Goal: Transaction & Acquisition: Purchase product/service

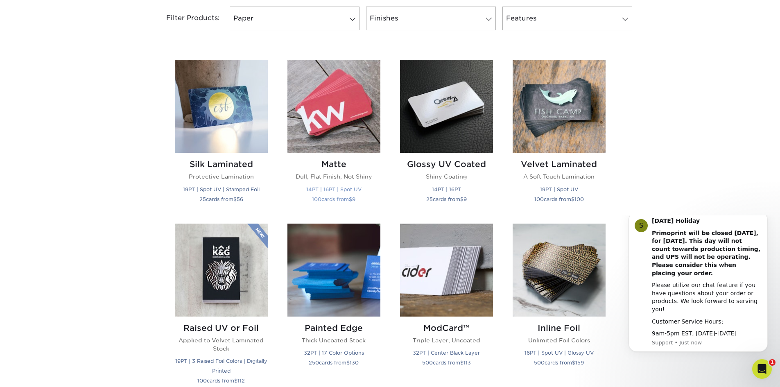
scroll to position [369, 0]
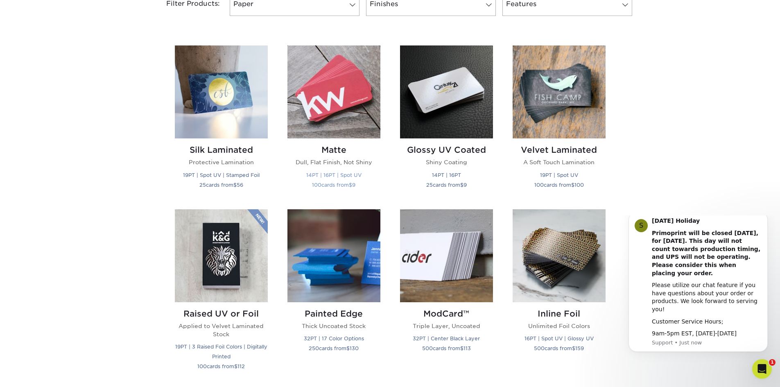
click at [349, 83] on img at bounding box center [334, 91] width 93 height 93
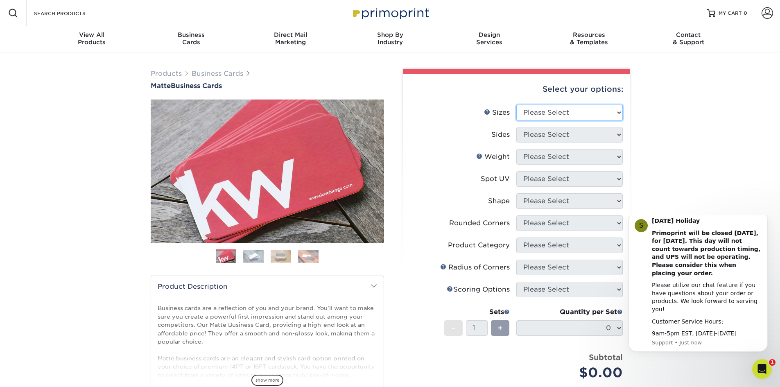
click at [554, 110] on select "Please Select 1.5" x 3.5" - Mini 1.75" x 3.5" - Mini 2" x 2" - Square 2" x 3" -…" at bounding box center [570, 113] width 107 height 16
select select "2.00x3.50"
click at [517, 105] on select "Please Select 1.5" x 3.5" - Mini 1.75" x 3.5" - Mini 2" x 2" - Square 2" x 3" -…" at bounding box center [570, 113] width 107 height 16
click at [542, 132] on select "Please Select Print Both Sides Print Front Only" at bounding box center [570, 135] width 107 height 16
select select "13abbda7-1d64-4f25-8bb2-c179b224825d"
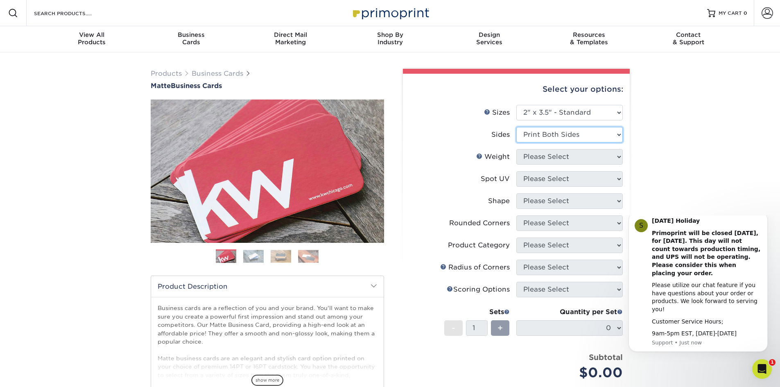
click at [517, 127] on select "Please Select Print Both Sides Print Front Only" at bounding box center [570, 135] width 107 height 16
click at [536, 156] on select "Please Select 16PT 14PT" at bounding box center [570, 157] width 107 height 16
select select "16PT"
click at [517, 149] on select "Please Select 16PT 14PT" at bounding box center [570, 157] width 107 height 16
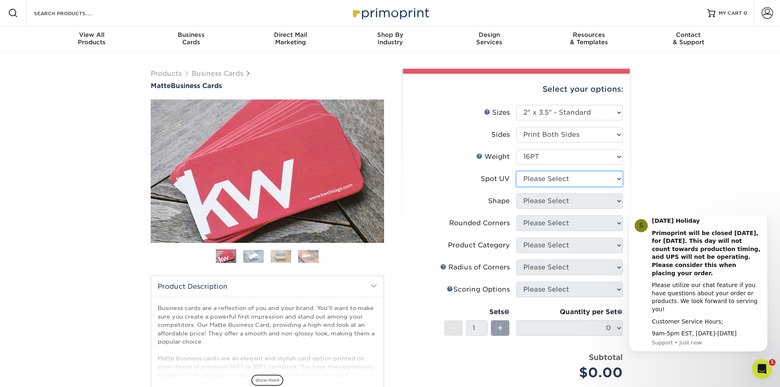
click at [549, 180] on select "Please Select No Spot UV Front and Back (Both Sides) Front Only Back Only" at bounding box center [570, 179] width 107 height 16
select select "0"
click at [517, 171] on select "Please Select No Spot UV Front and Back (Both Sides) Front Only Back Only" at bounding box center [570, 179] width 107 height 16
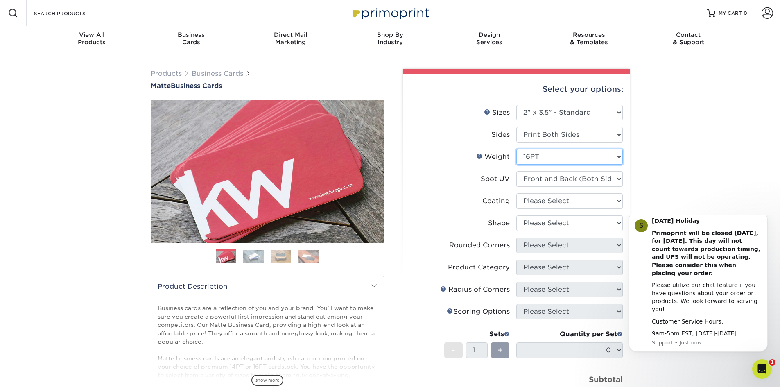
click at [538, 157] on select "Please Select 16PT 14PT" at bounding box center [570, 157] width 107 height 16
click at [517, 149] on select "Please Select 16PT 14PT" at bounding box center [570, 157] width 107 height 16
click at [472, 148] on li "Sides Please Select Print Both Sides Print Front Only" at bounding box center [516, 138] width 213 height 22
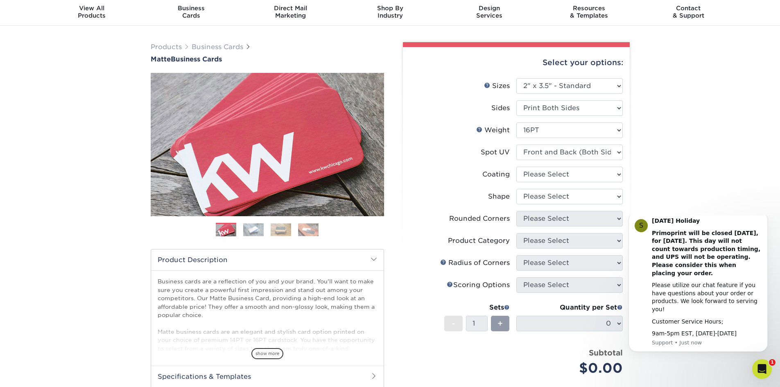
scroll to position [41, 0]
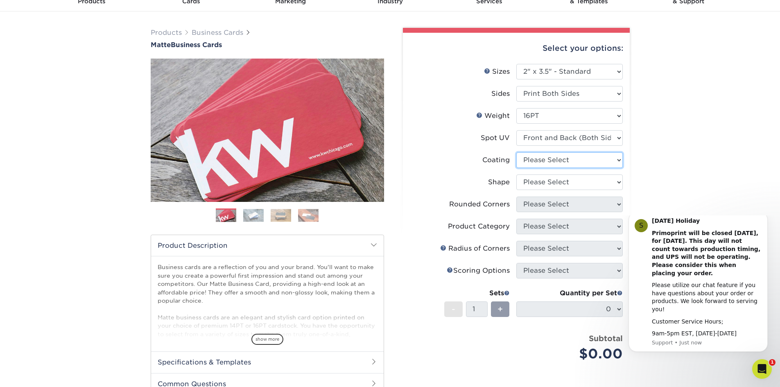
click at [533, 156] on select at bounding box center [570, 160] width 107 height 16
select select "121bb7b5-3b4d-429f-bd8d-bbf80e953313"
click at [517, 152] on select at bounding box center [570, 160] width 107 height 16
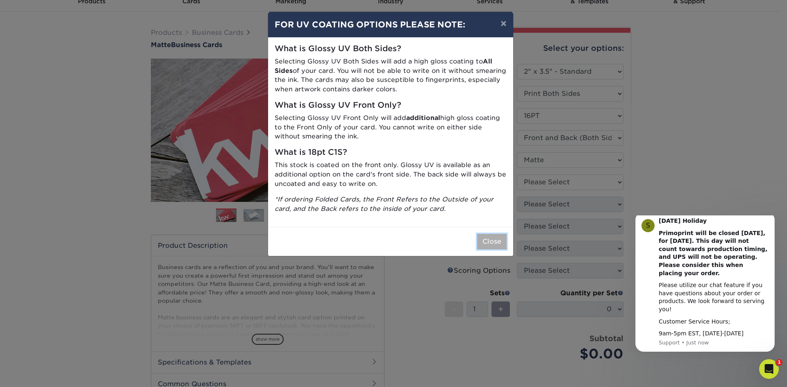
click at [499, 243] on button "Close" at bounding box center [491, 242] width 29 height 16
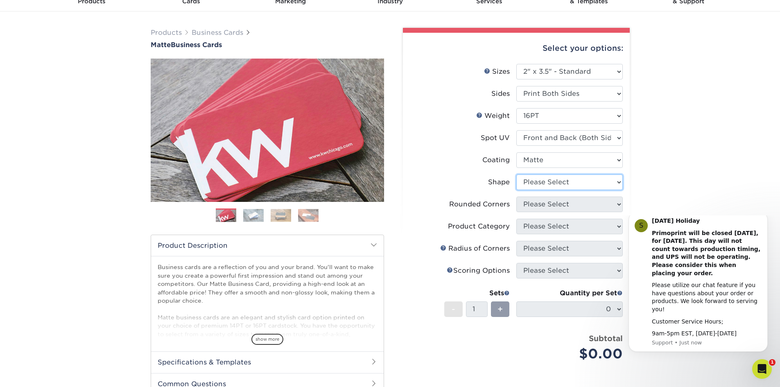
click at [571, 183] on select "Please Select Standard" at bounding box center [570, 183] width 107 height 16
select select "standard"
click at [517, 175] on select "Please Select Standard" at bounding box center [570, 183] width 107 height 16
click at [558, 202] on select "Please Select Yes - Round 2 Corners Yes - Round 4 Corners No" at bounding box center [570, 205] width 107 height 16
select select "7672df9e-0e0a-464d-8e1f-920c575e4da3"
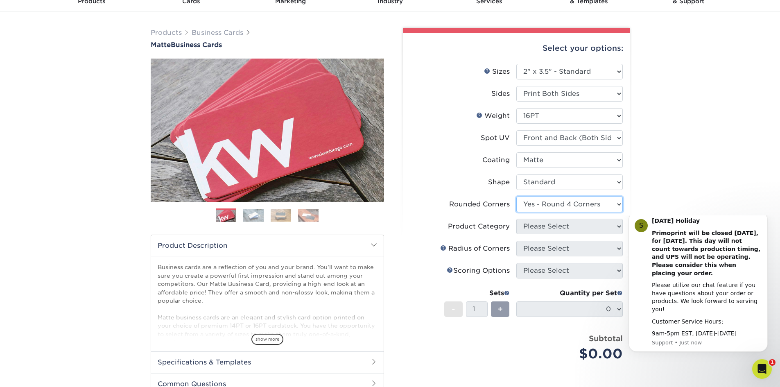
click at [517, 197] on select "Please Select Yes - Round 2 Corners Yes - Round 4 Corners No" at bounding box center [570, 205] width 107 height 16
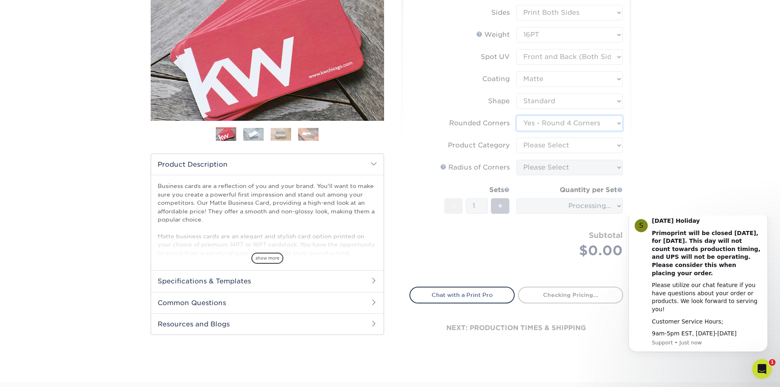
scroll to position [123, 0]
click at [567, 147] on form "Sizes Help Sizes Please Select 1.5" x 3.5" - Mini 1.75" x 3.5" - Mini 2" x 2" -…" at bounding box center [517, 129] width 214 height 295
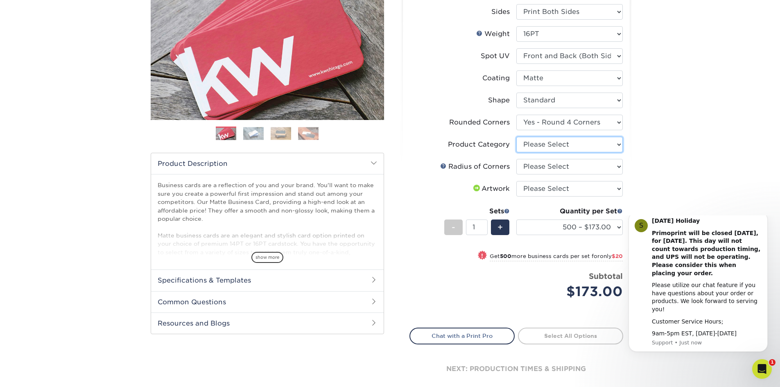
click at [577, 145] on select "Please Select Business Cards" at bounding box center [570, 145] width 107 height 16
select select "3b5148f1-0588-4f88-a218-97bcfdce65c1"
click at [517, 137] on select "Please Select Business Cards" at bounding box center [570, 145] width 107 height 16
click at [558, 169] on select "Please Select Rounded 1/8" Rounded 1/4"" at bounding box center [570, 167] width 107 height 16
select select "589680c7-ee9a-431b-9d12-d7aeb1386a97"
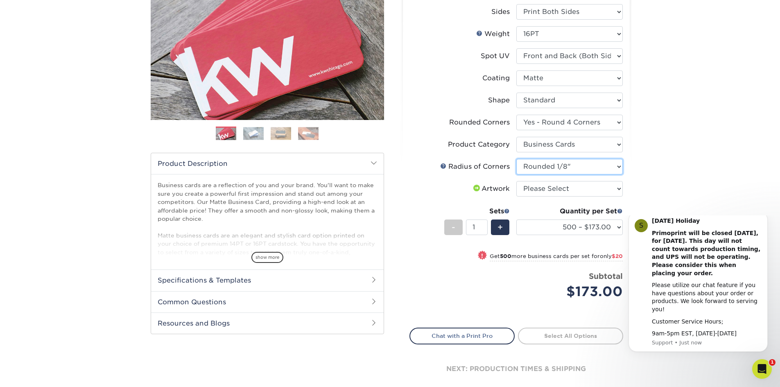
click at [517, 159] on select "Please Select Rounded 1/8" Rounded 1/4"" at bounding box center [570, 167] width 107 height 16
click at [546, 191] on select "Please Select I will upload files I need a design - $100" at bounding box center [570, 189] width 107 height 16
select select "upload"
click at [517, 181] on select "Please Select I will upload files I need a design - $100" at bounding box center [570, 189] width 107 height 16
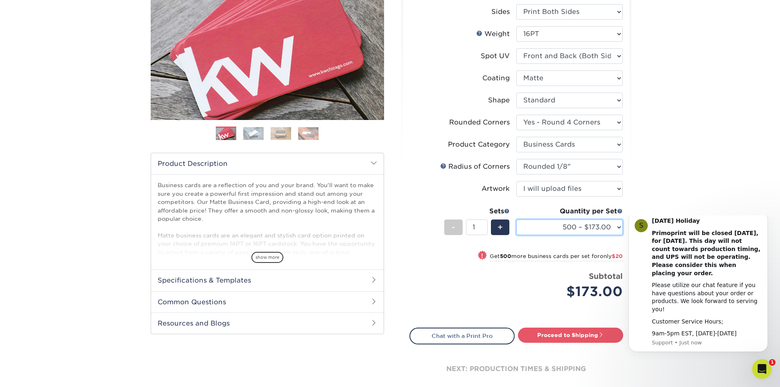
click at [587, 226] on select "500 – $173.00 1000 – $193.00 2500 – $356.00 5000 – $534.00 10000 – $1048.00 150…" at bounding box center [570, 228] width 107 height 16
click at [715, 96] on div "Products Business Cards Matte Business Cards Previous Next 100 $ 9" at bounding box center [390, 177] width 780 height 494
